Goal: Task Accomplishment & Management: Use online tool/utility

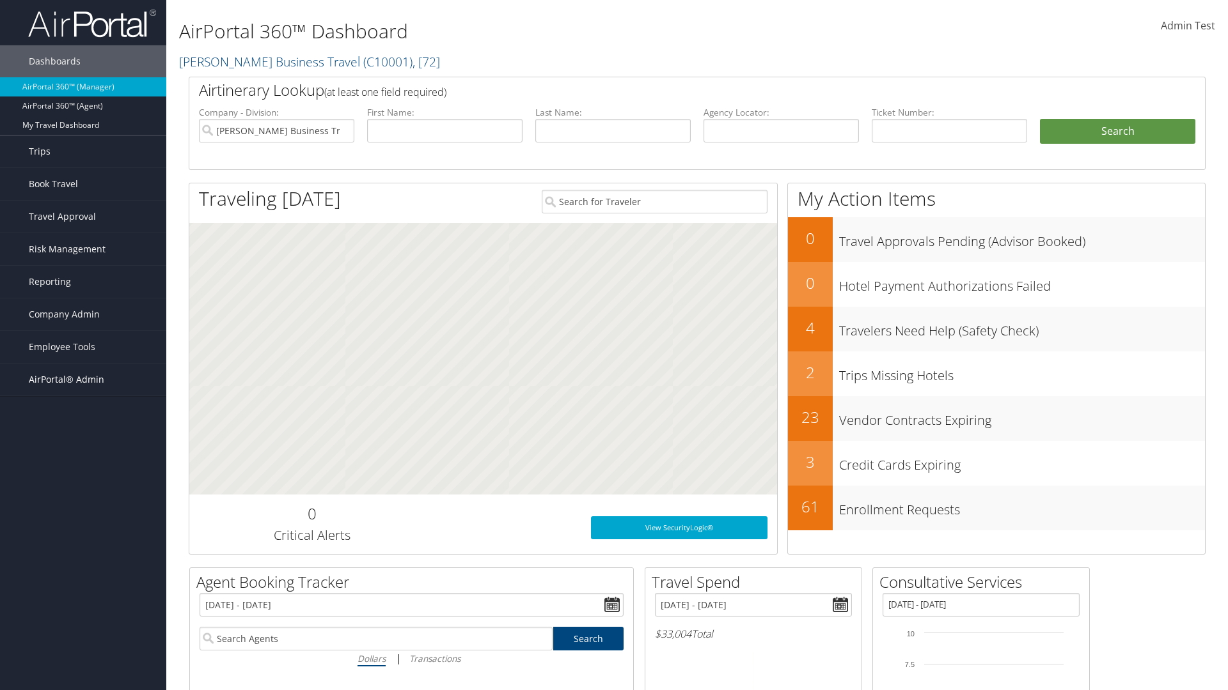
click at [83, 380] on span "AirPortal® Admin" at bounding box center [66, 380] width 75 height 32
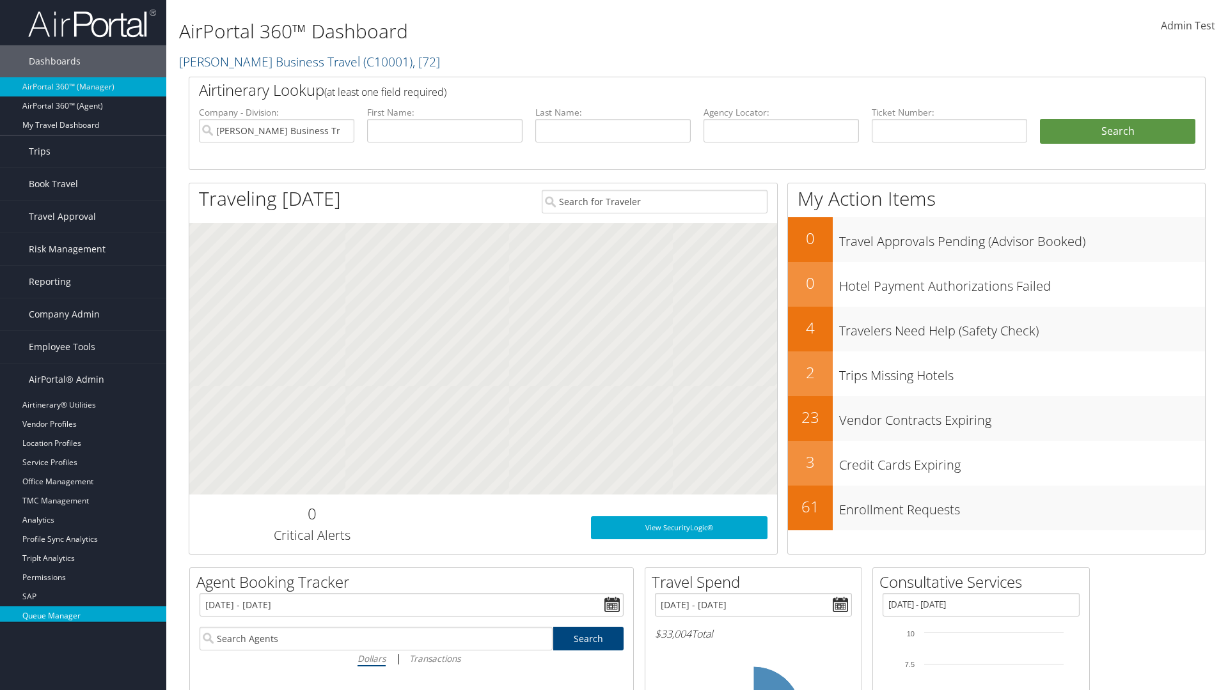
click at [83, 616] on link "Queue Manager" at bounding box center [83, 616] width 166 height 19
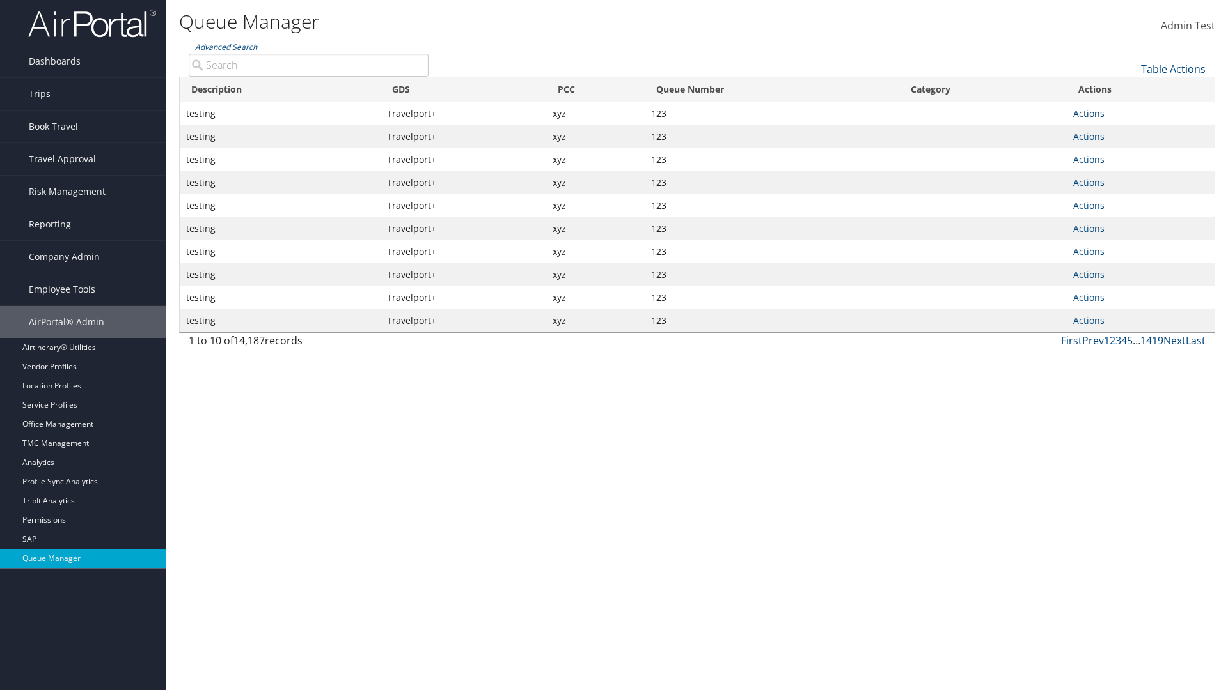
click at [1088, 113] on link "Actions" at bounding box center [1088, 113] width 31 height 12
click at [1040, 198] on link "Sort By Rules" at bounding box center [1041, 198] width 120 height 22
type input "Sort Using Queue's Rules"
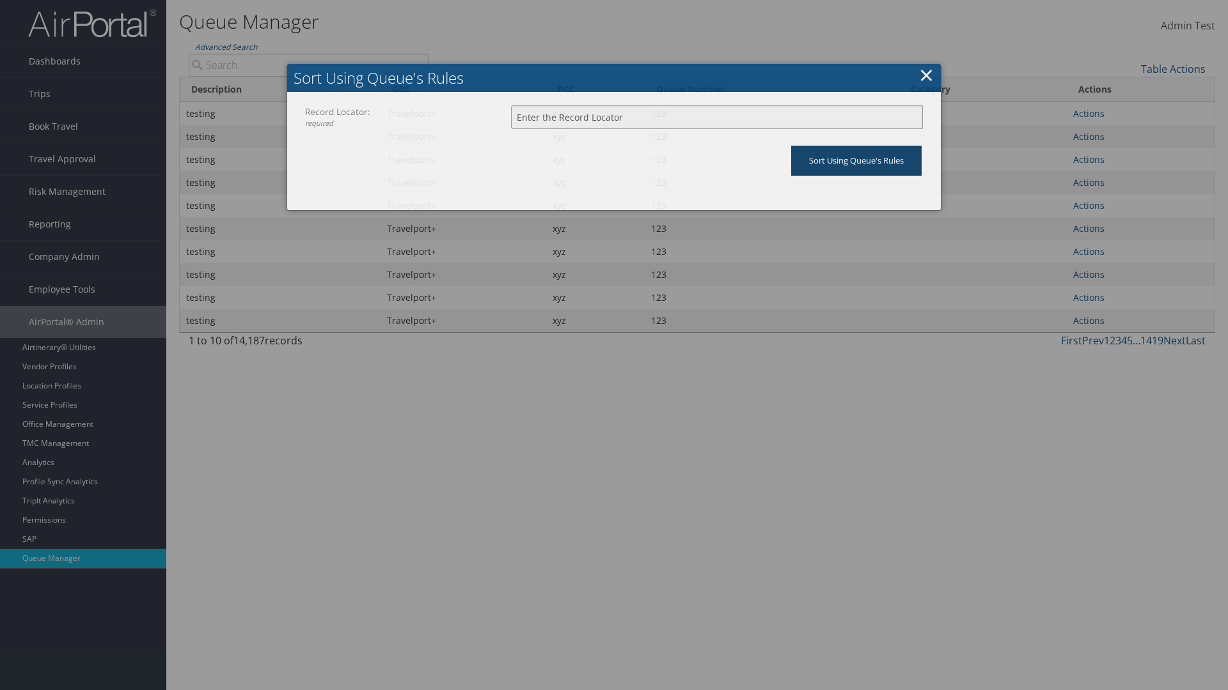
click at [717, 117] on input "Record Locator: required" at bounding box center [717, 117] width 412 height 24
type input "8BQLYG"
click at [856, 160] on input "Sort Using Queue's Rules" at bounding box center [856, 161] width 130 height 30
